Goal: Communication & Community: Answer question/provide support

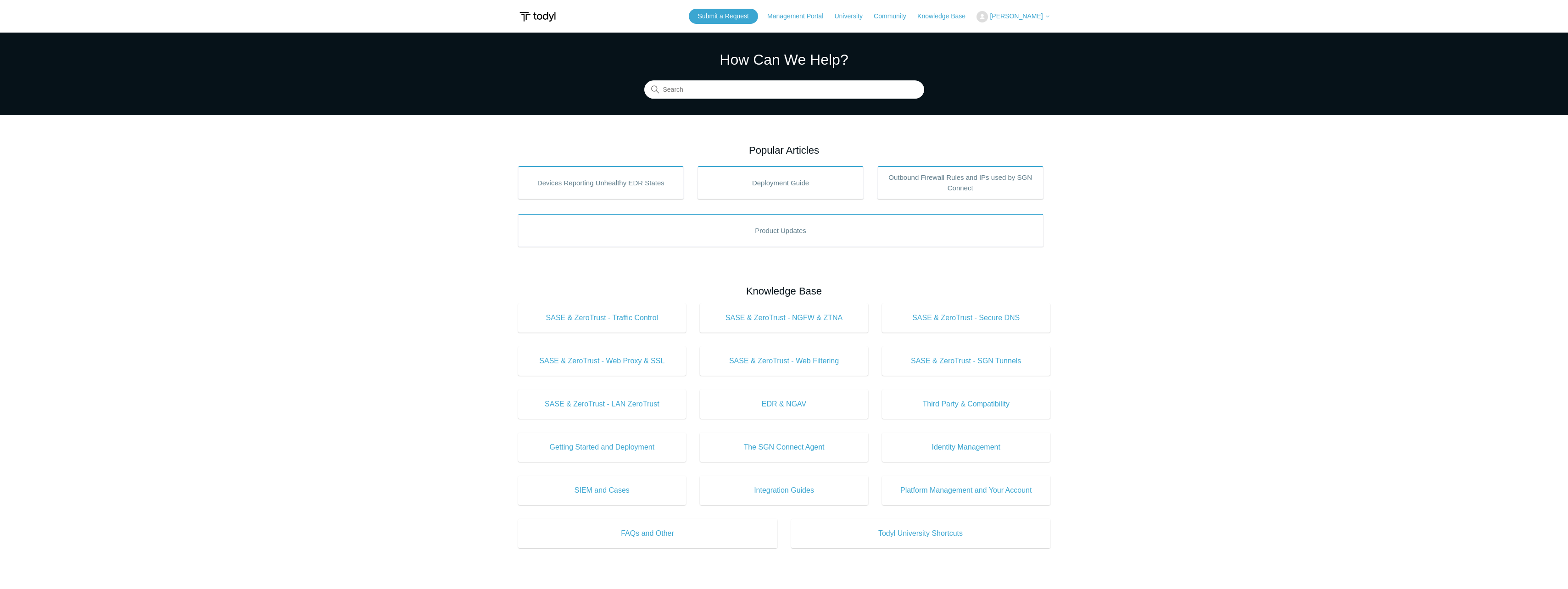
click at [1009, 18] on span "[PERSON_NAME]" at bounding box center [1016, 16] width 53 height 7
click at [1010, 35] on link "My Support Requests" at bounding box center [1021, 36] width 89 height 16
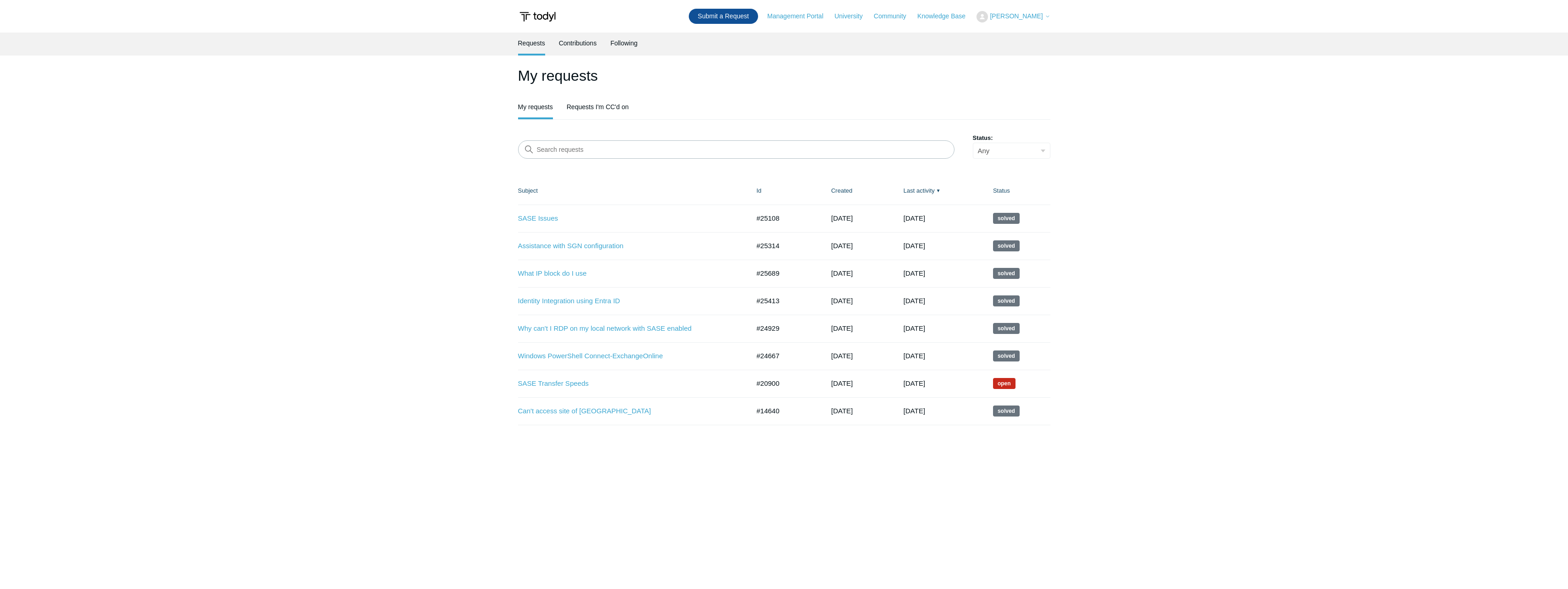
click at [727, 21] on link "Submit a Request" at bounding box center [724, 16] width 69 height 15
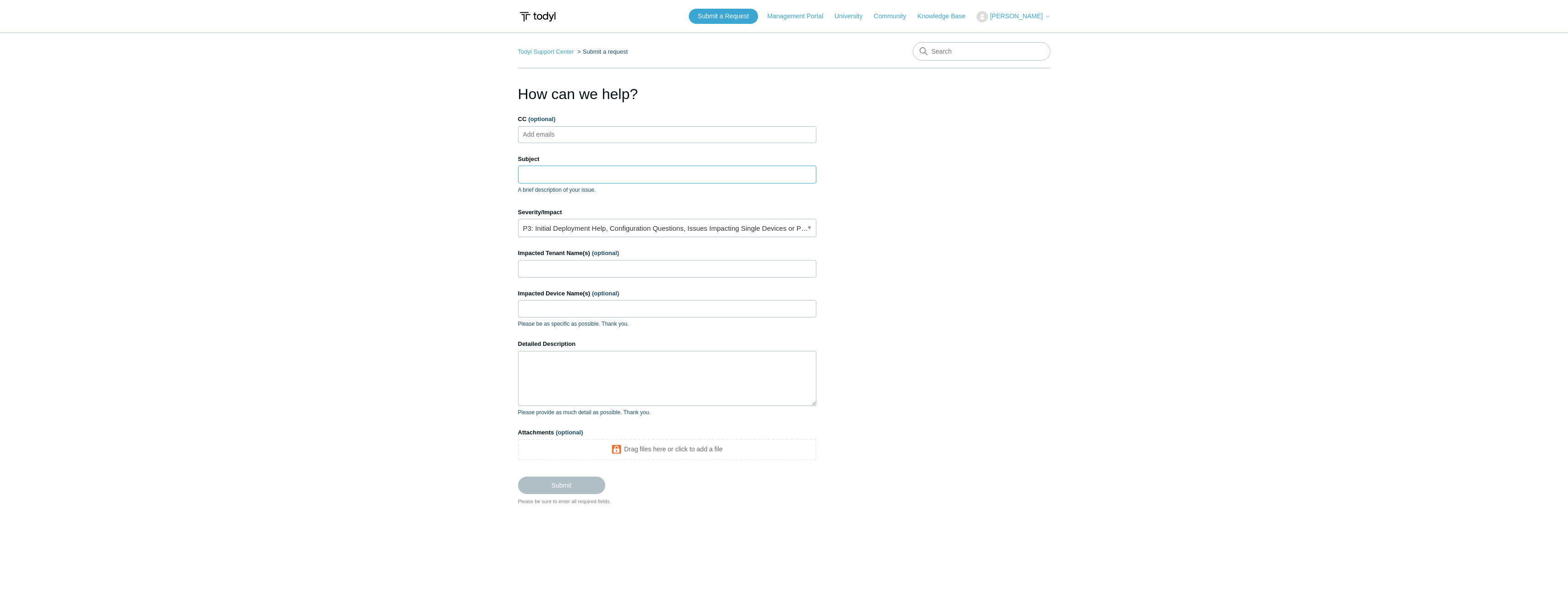
click at [587, 177] on input "Subject" at bounding box center [667, 174] width 298 height 18
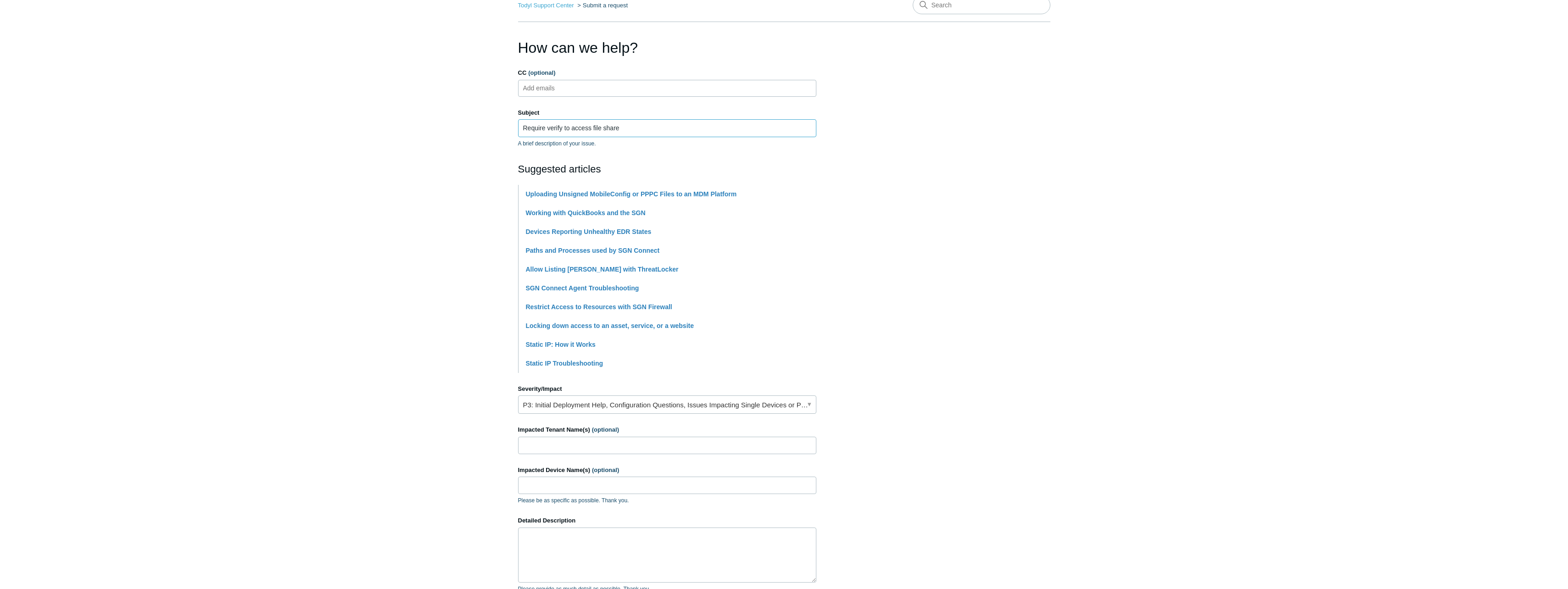
scroll to position [138, 0]
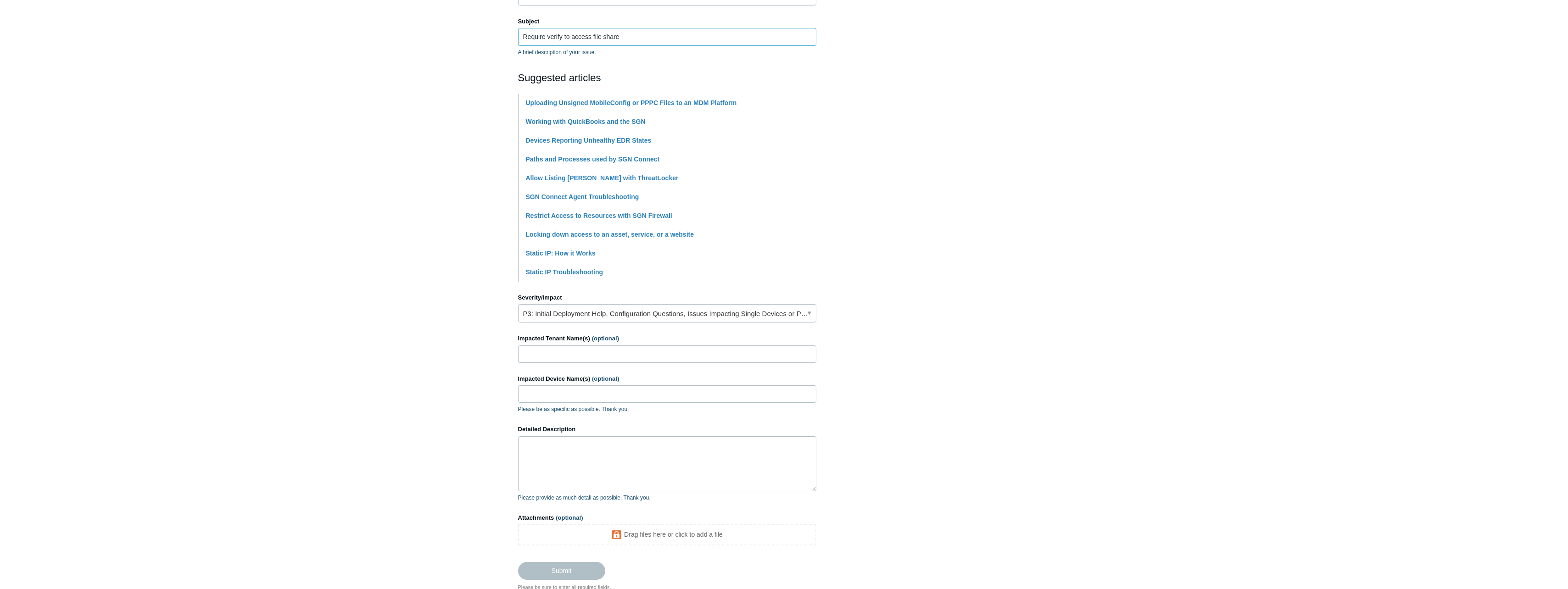
type input "Require verify to access file share"
click at [559, 347] on input "Impacted Tenant Name(s) (optional)" at bounding box center [667, 354] width 298 height 18
type input "R.E.Y. Engineers"
click at [565, 473] on textarea "Detailed Description" at bounding box center [667, 464] width 298 height 55
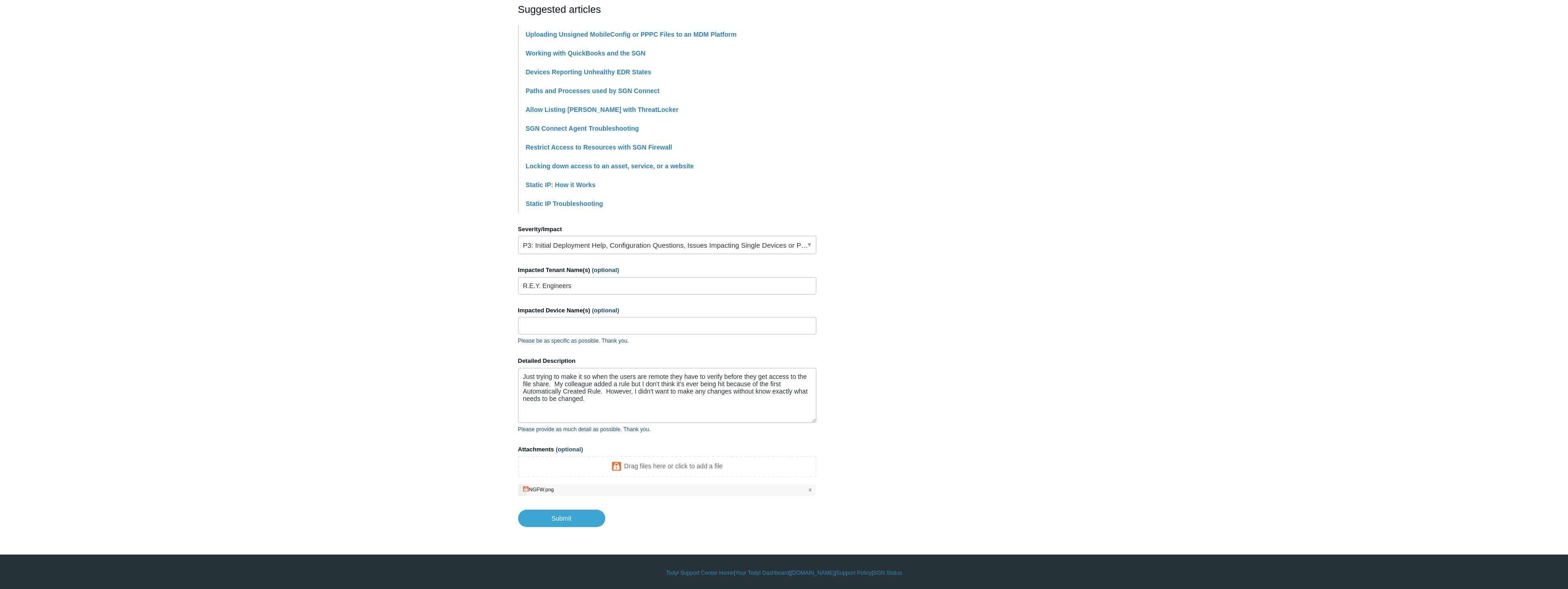
scroll to position [208, 0]
click at [564, 512] on input "Submit" at bounding box center [561, 517] width 87 height 18
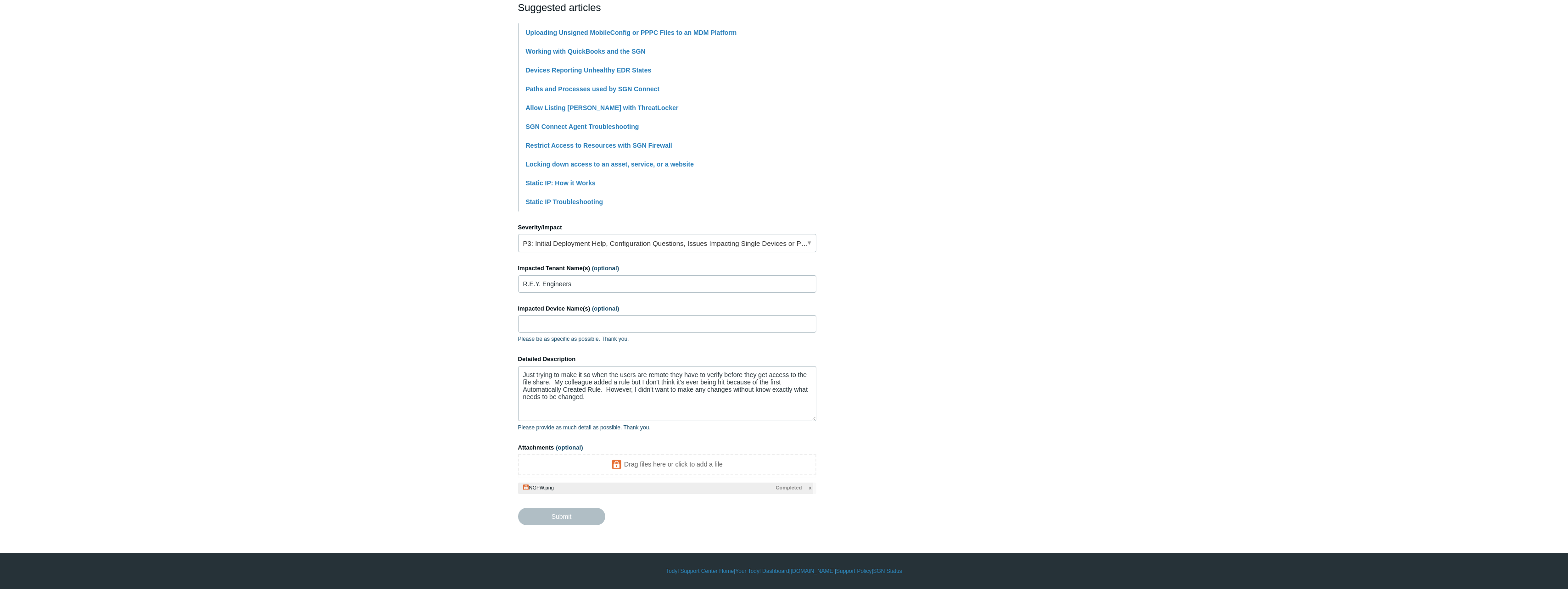
type textarea "Just trying to make it so when the users are remote they have to verify before …"
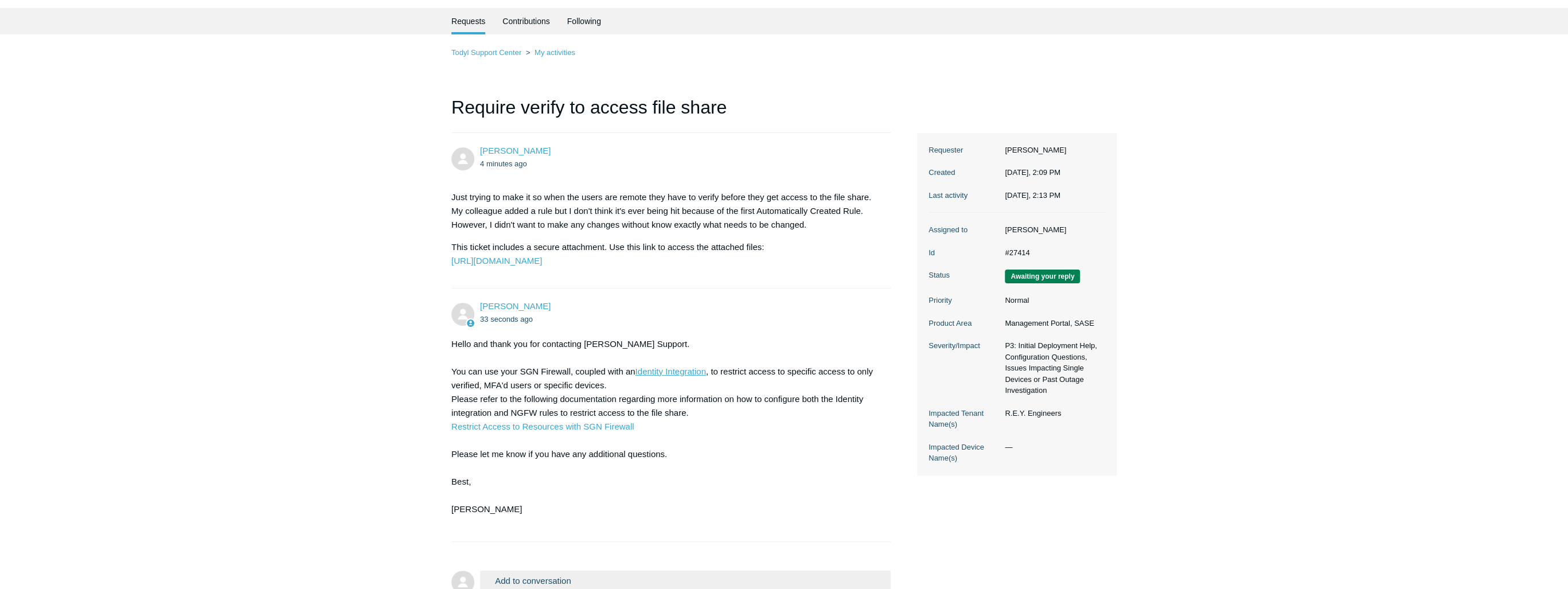
scroll to position [138, 0]
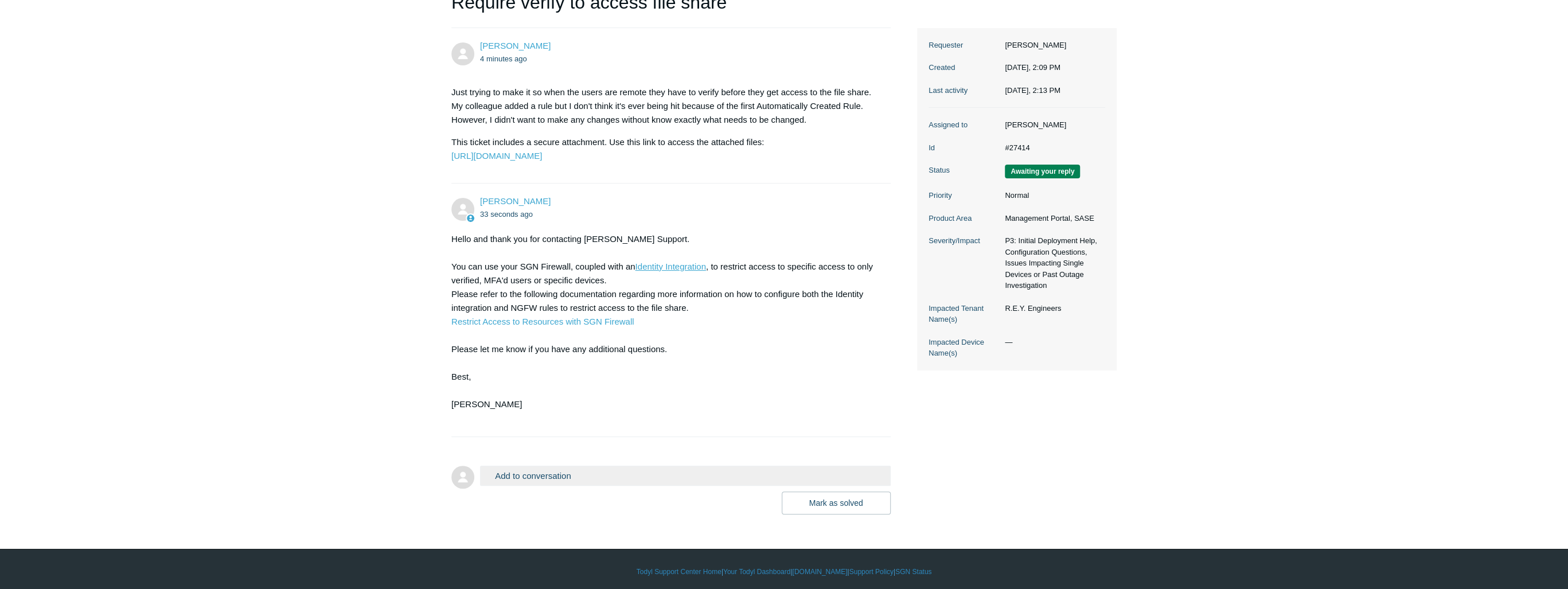
click at [528, 486] on button "Add to conversation" at bounding box center [685, 476] width 411 height 20
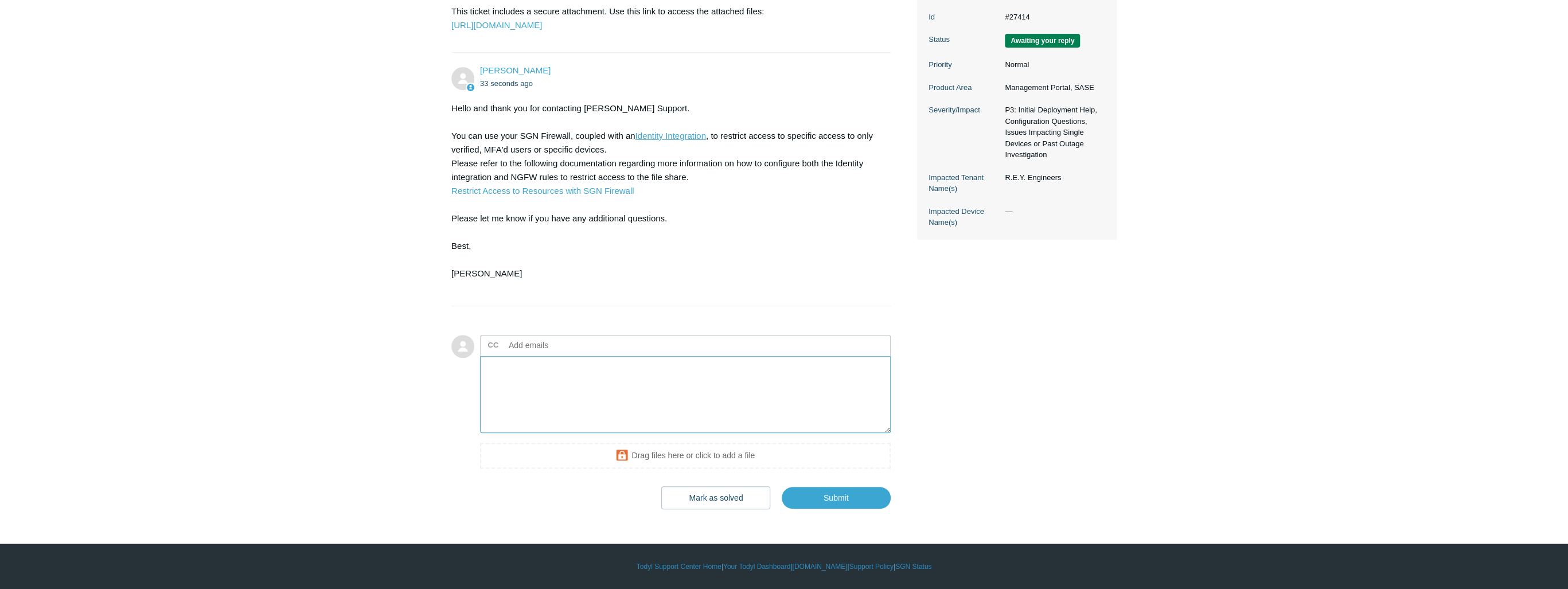
scroll to position [295, 0]
click at [600, 390] on textarea "Add your reply" at bounding box center [685, 395] width 411 height 78
click at [673, 367] on textarea "Yes, that is why we added the rule number 5. Like I was thinking though it migh…" at bounding box center [685, 395] width 411 height 78
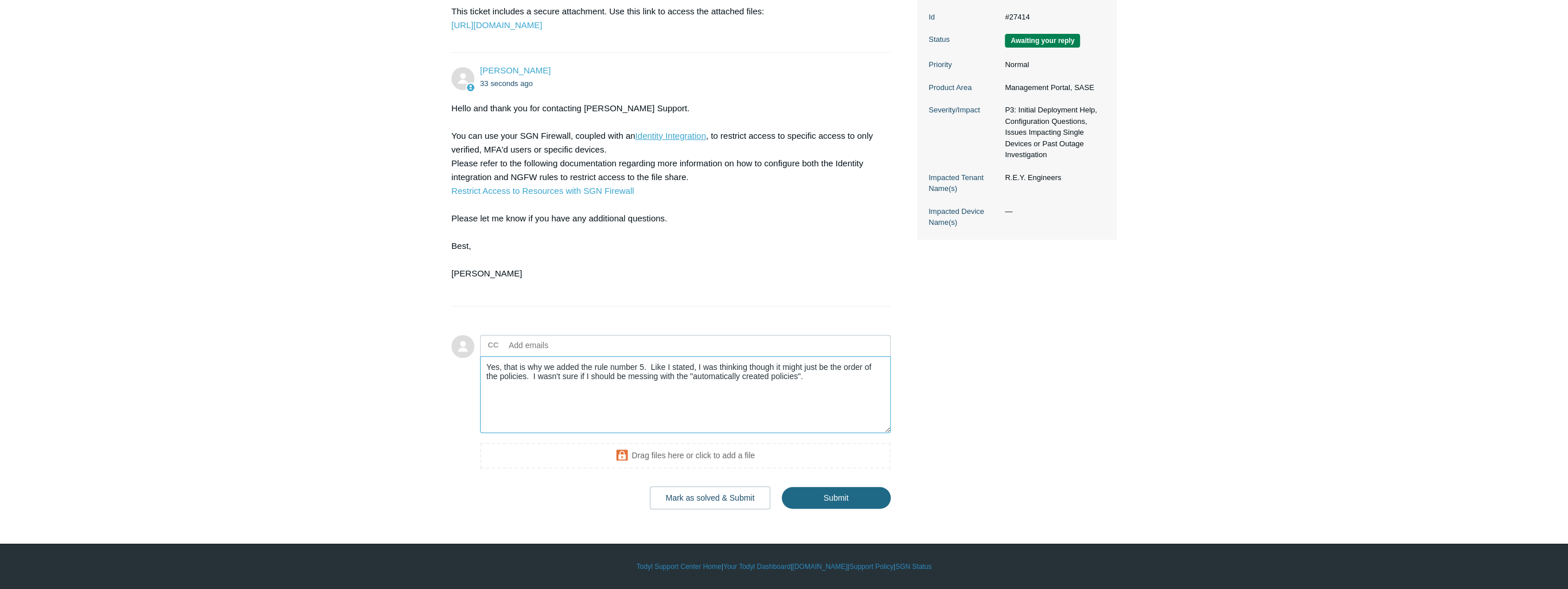
type textarea "Yes, that is why we added the rule number 5. Like I stated, I was thinking thou…"
click at [844, 493] on input "Submit" at bounding box center [836, 498] width 109 height 23
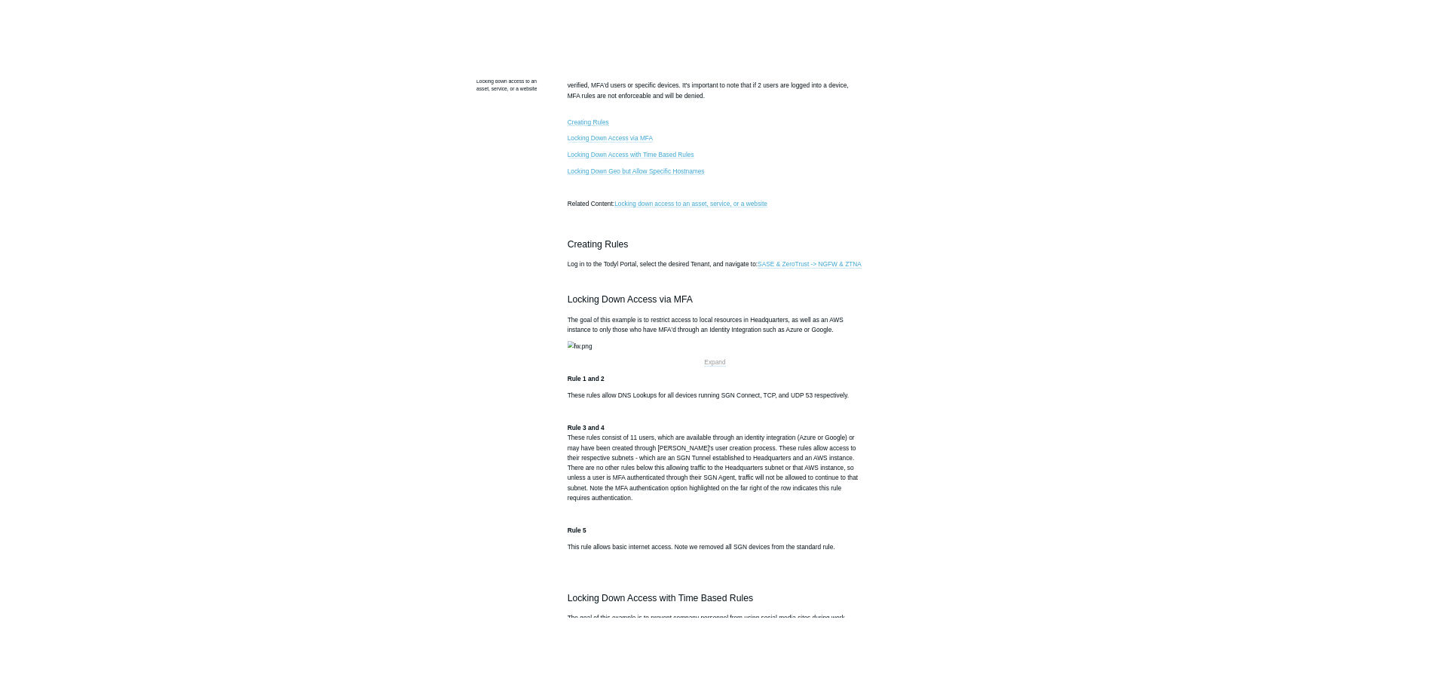
scroll to position [302, 0]
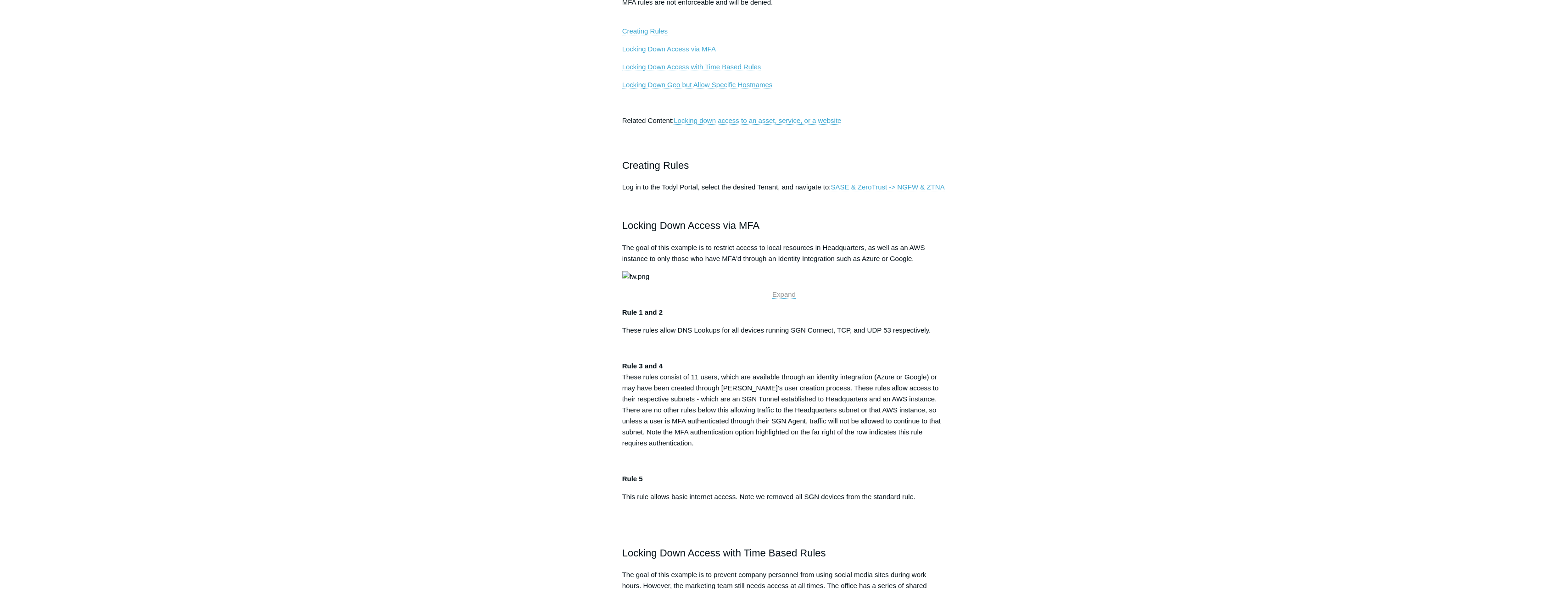
click at [649, 282] on img at bounding box center [635, 277] width 27 height 11
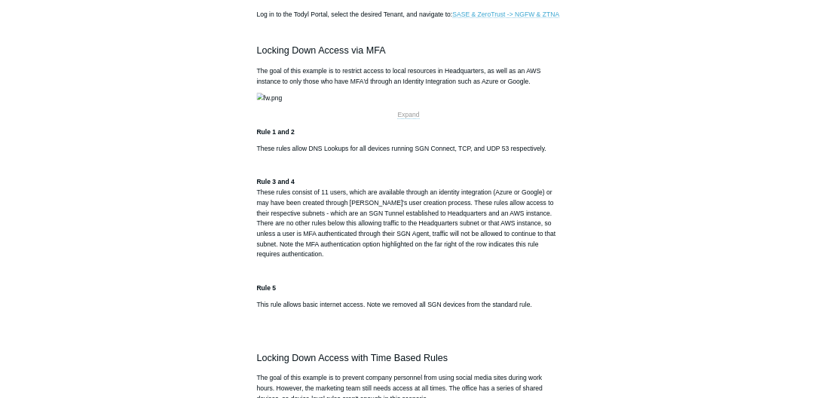
scroll to position [603, 0]
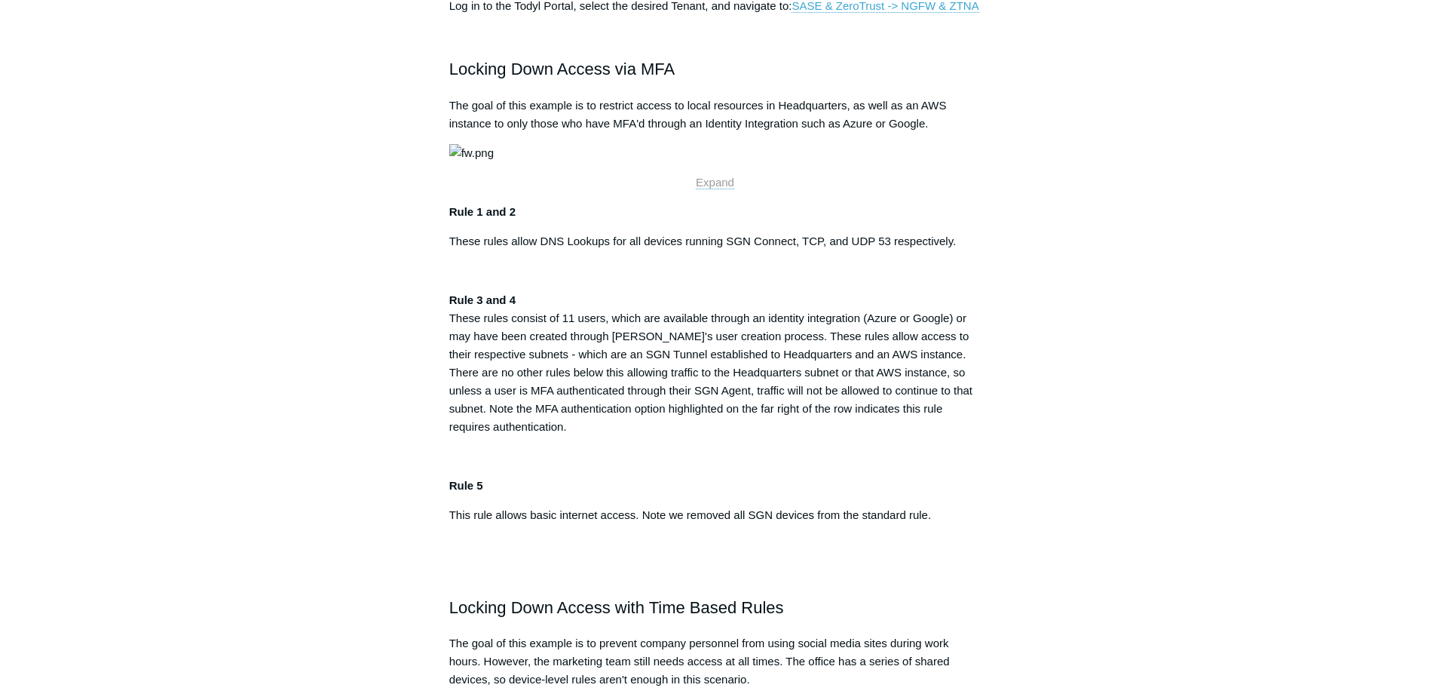
click at [494, 162] on img at bounding box center [471, 153] width 44 height 18
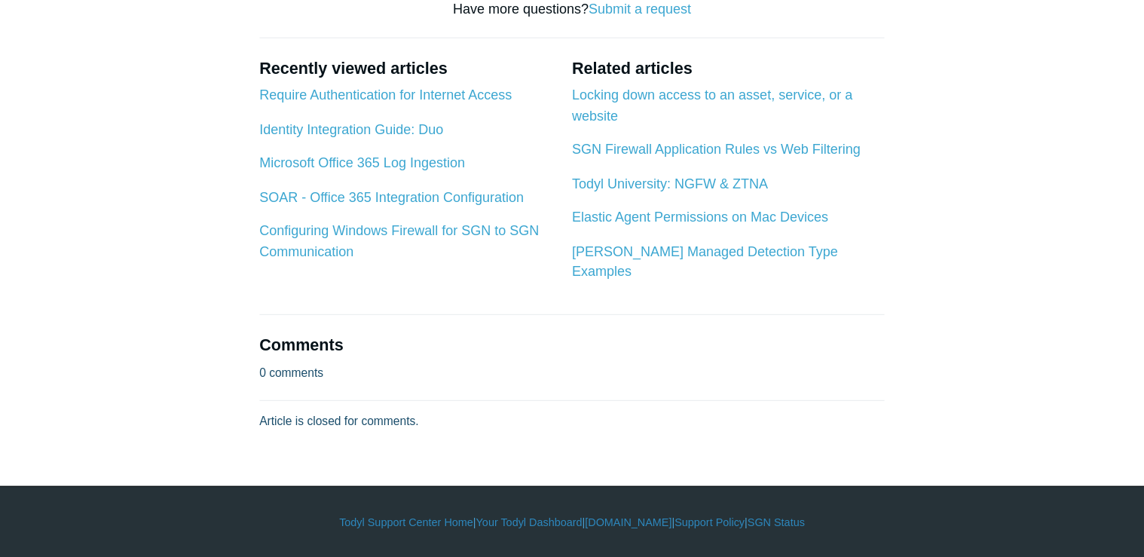
scroll to position [2721, 0]
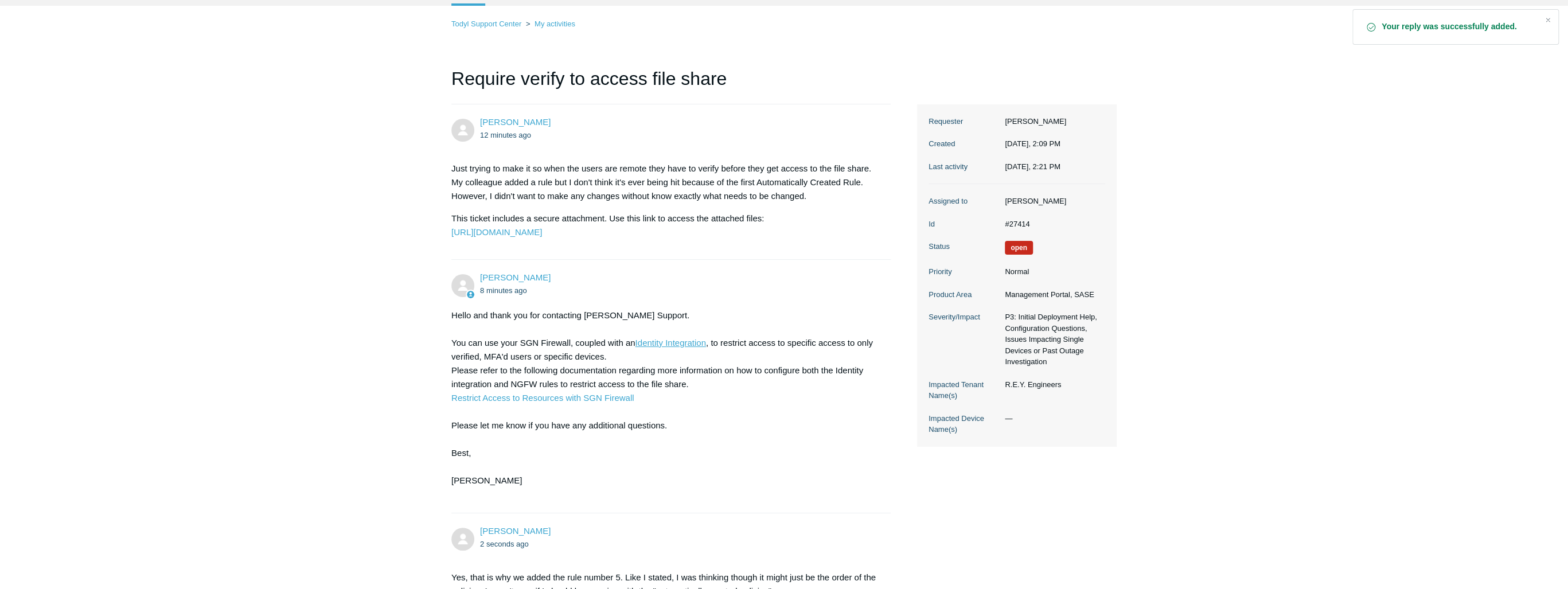
scroll to position [183, 0]
